Goal: Find specific page/section: Find specific page/section

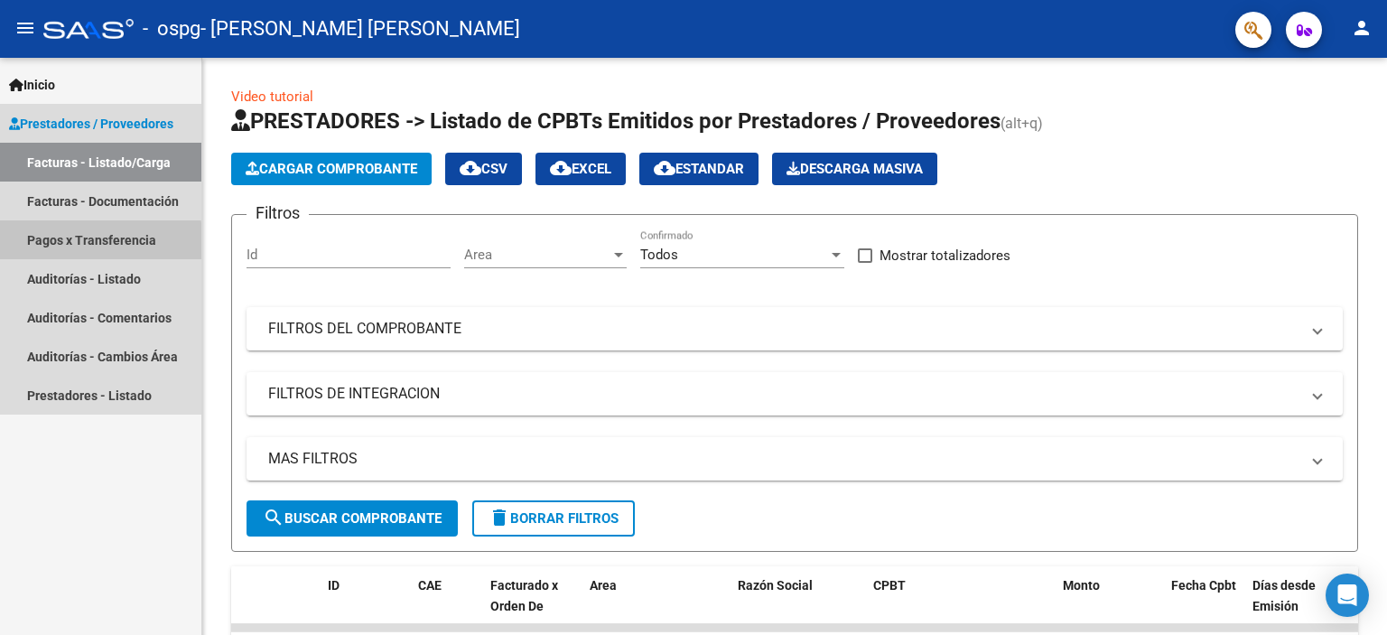
click at [57, 245] on link "Pagos x Transferencia" at bounding box center [100, 239] width 201 height 39
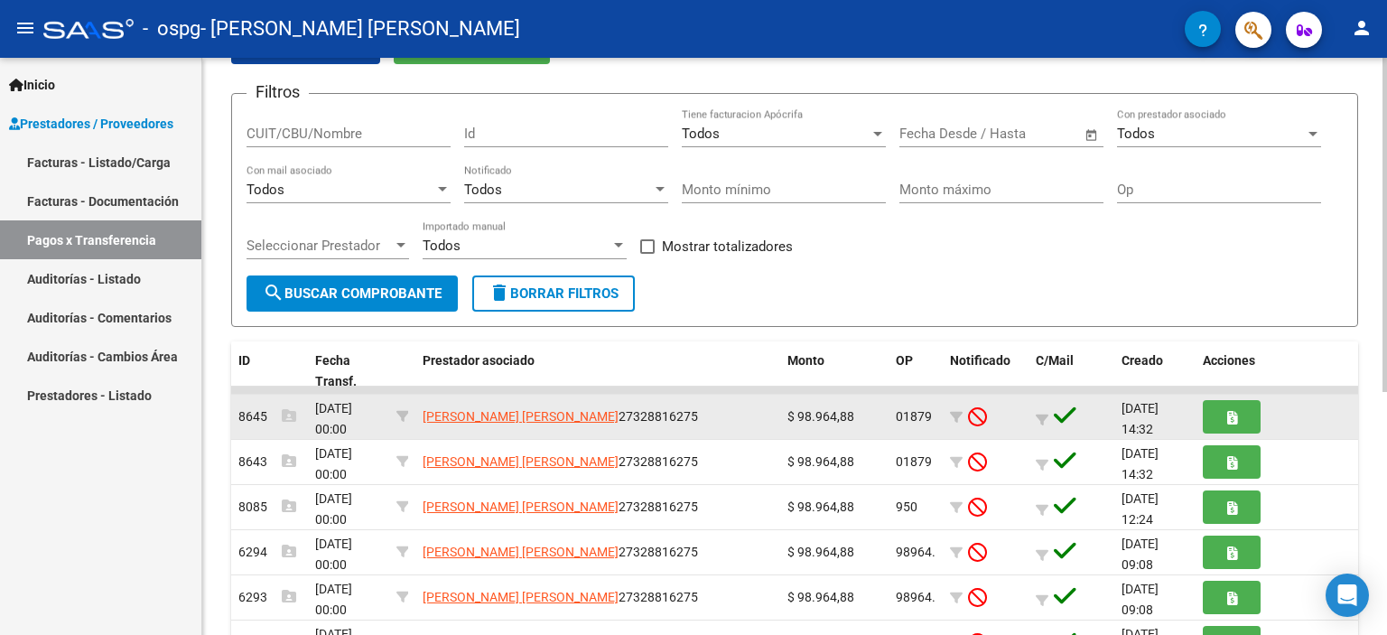
scroll to position [199, 0]
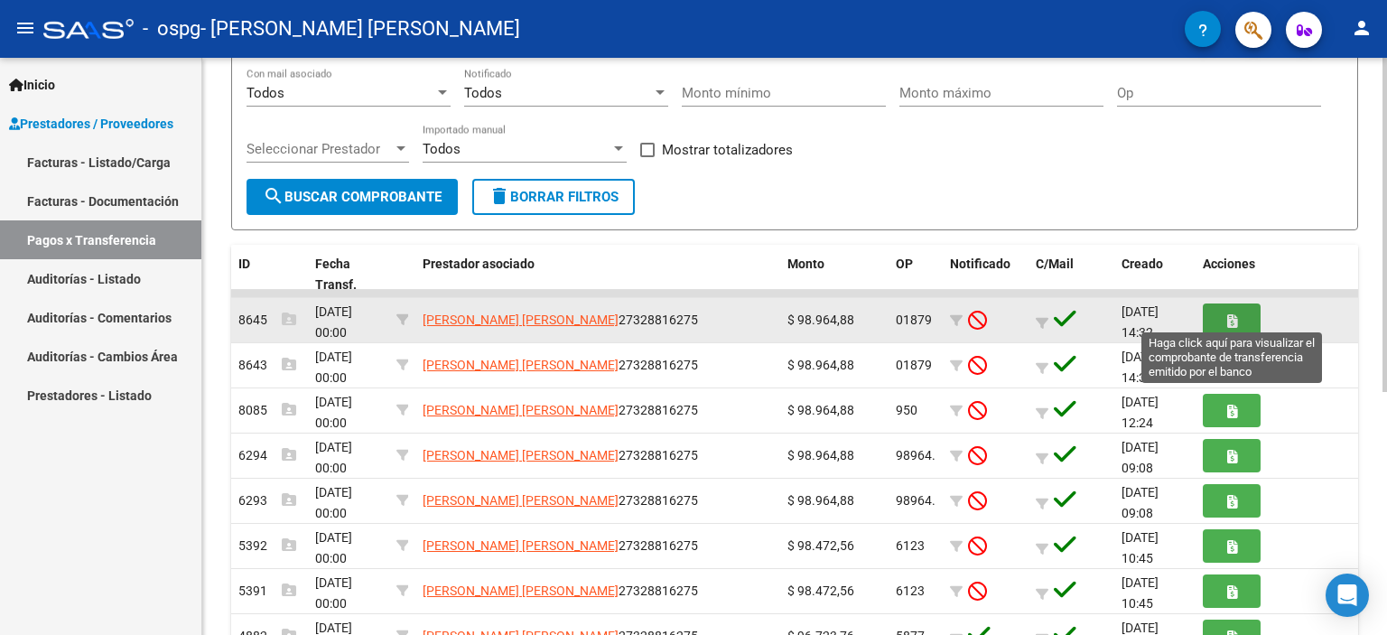
click at [1247, 323] on button "button" at bounding box center [1232, 319] width 58 height 33
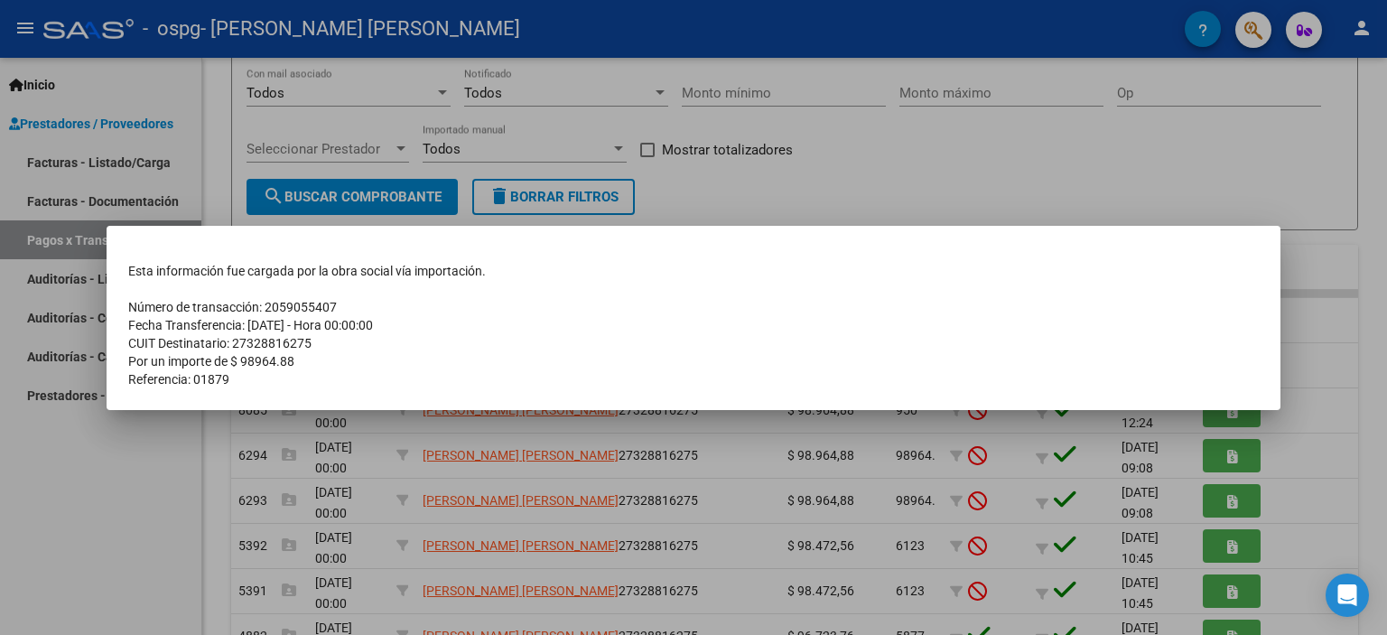
click at [149, 506] on div at bounding box center [693, 317] width 1387 height 635
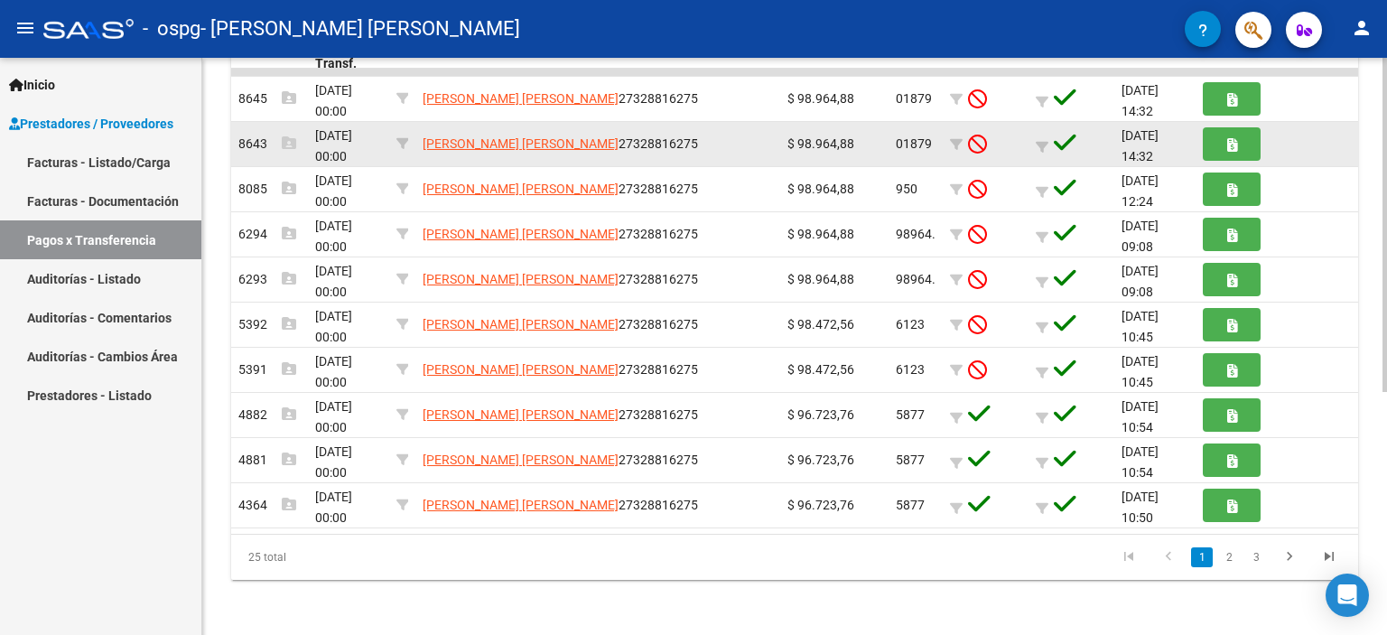
scroll to position [321, 0]
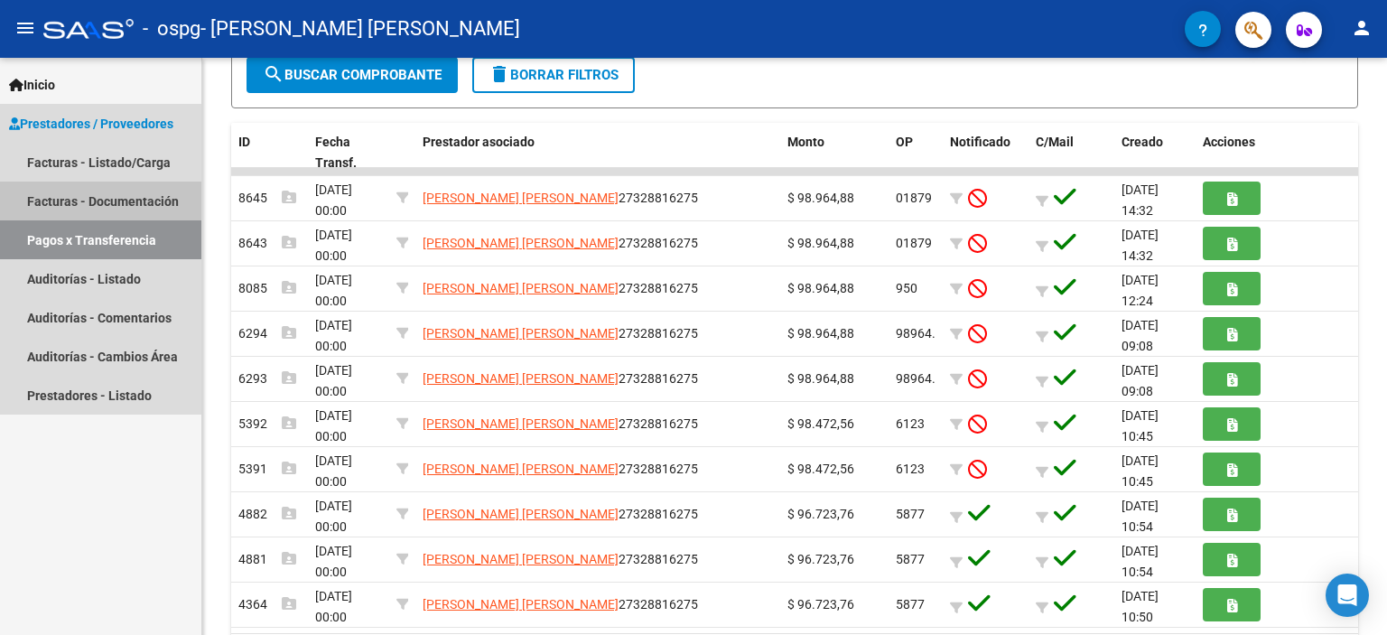
click at [70, 191] on link "Facturas - Documentación" at bounding box center [100, 200] width 201 height 39
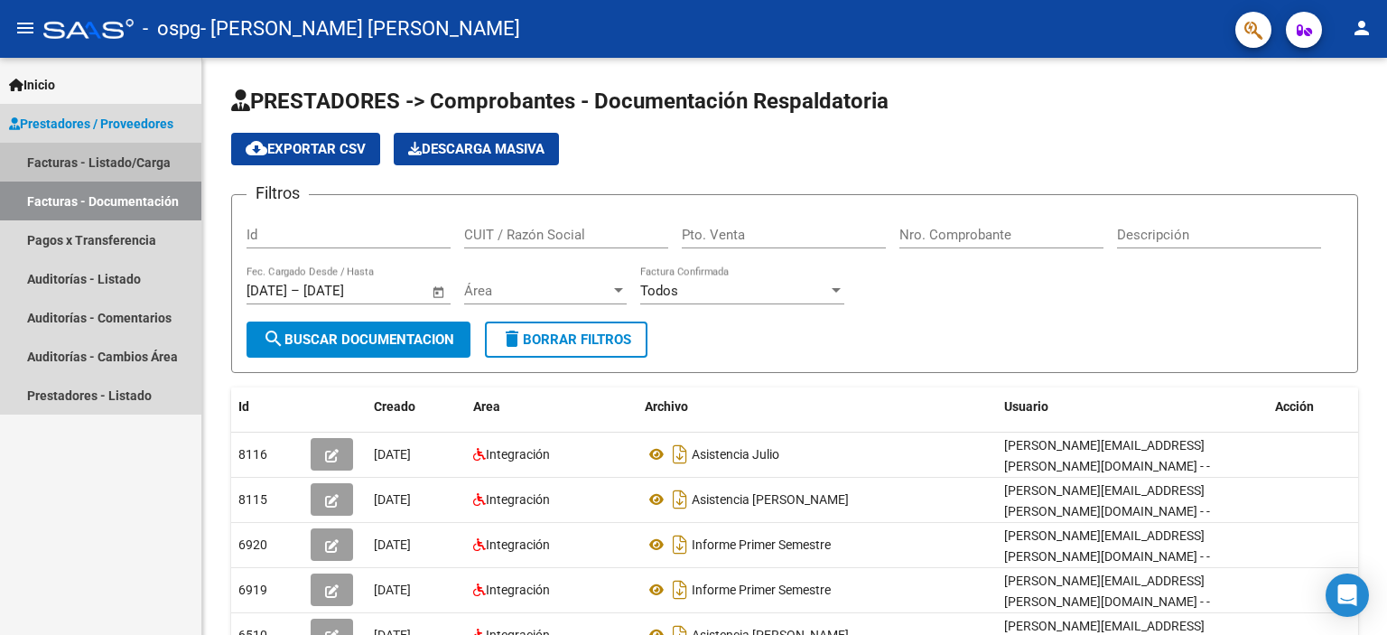
click at [97, 159] on link "Facturas - Listado/Carga" at bounding box center [100, 162] width 201 height 39
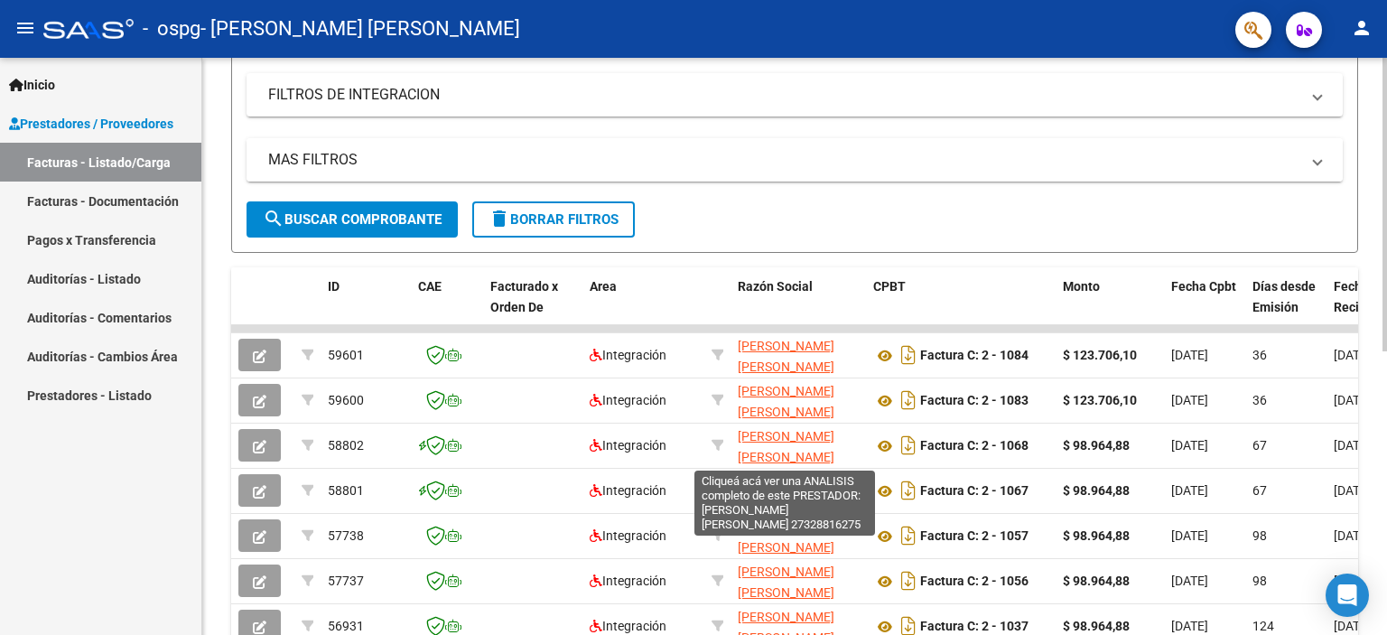
scroll to position [398, 0]
